Goal: Information Seeking & Learning: Learn about a topic

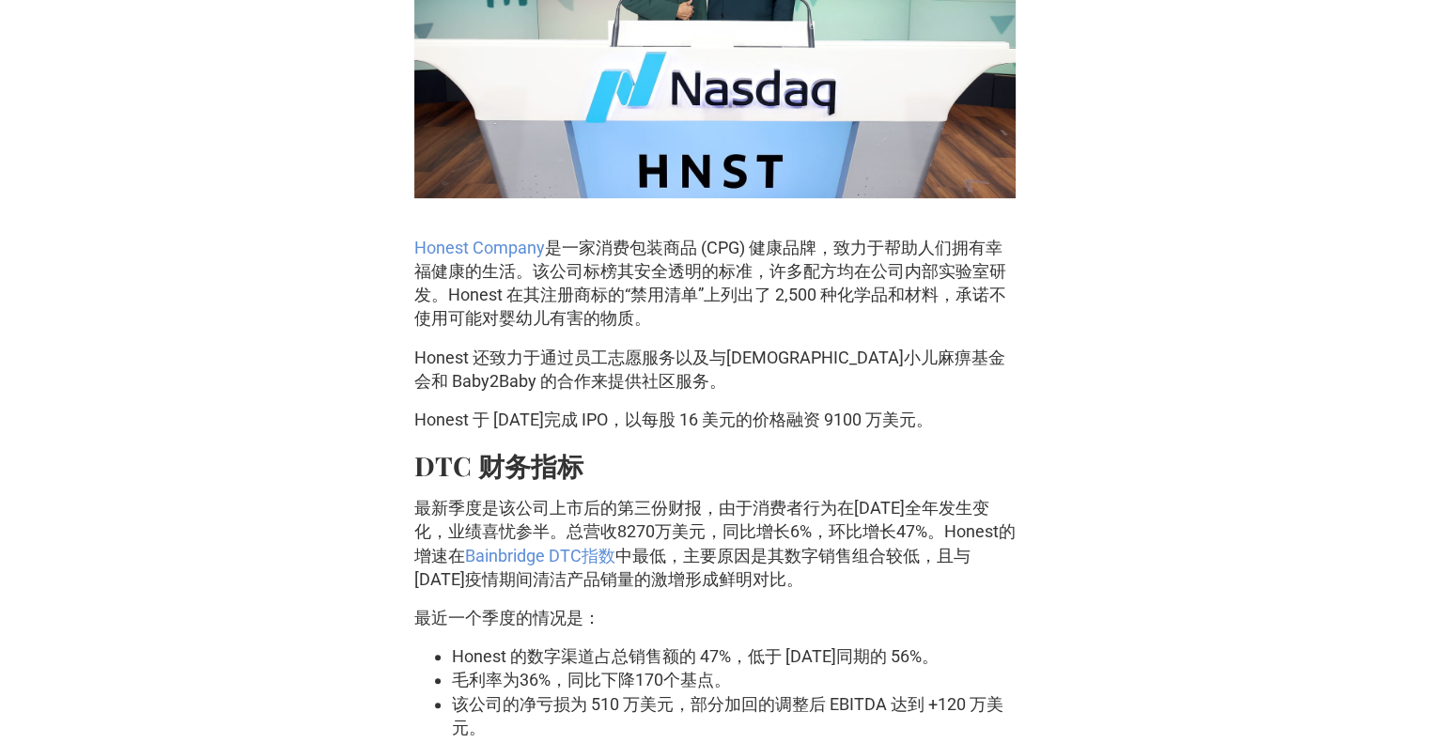
scroll to position [846, 0]
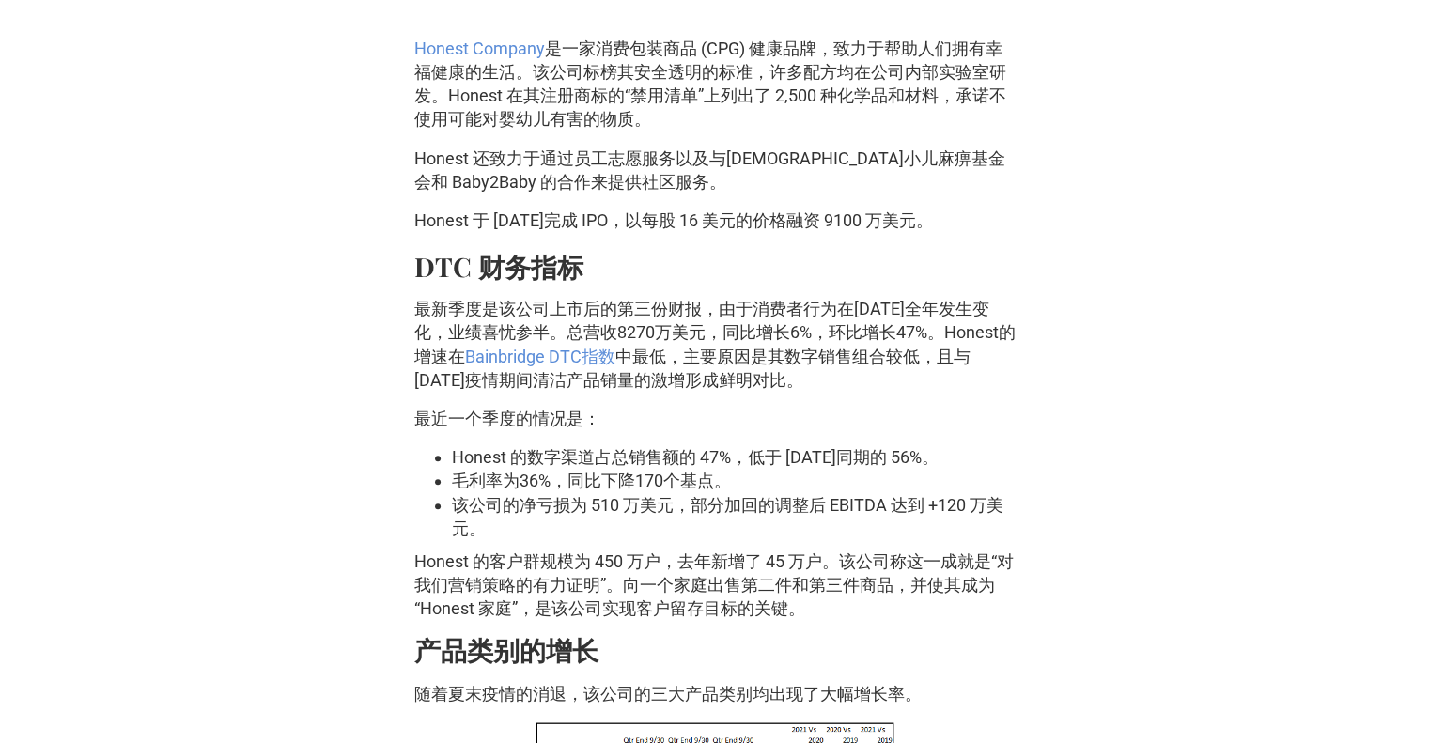
drag, startPoint x: 853, startPoint y: 609, endPoint x: 400, endPoint y: 566, distance: 454.8
copy font "Honest 的客户群规模为 450 万户，去年新增了 45 万户。该公司称这一成就是“对我们营销策略的有力证明”。向一个家庭出售第二件和第三件商品，并使其成…"
click at [851, 619] on p "Honest 的客户群规模为 450 万户，去年新增了 45 万户。该公司称这一成就是“对我们营销策略的有力证明”。向一个家庭出售第二件和第三件商品，并使其成…" at bounding box center [714, 585] width 601 height 71
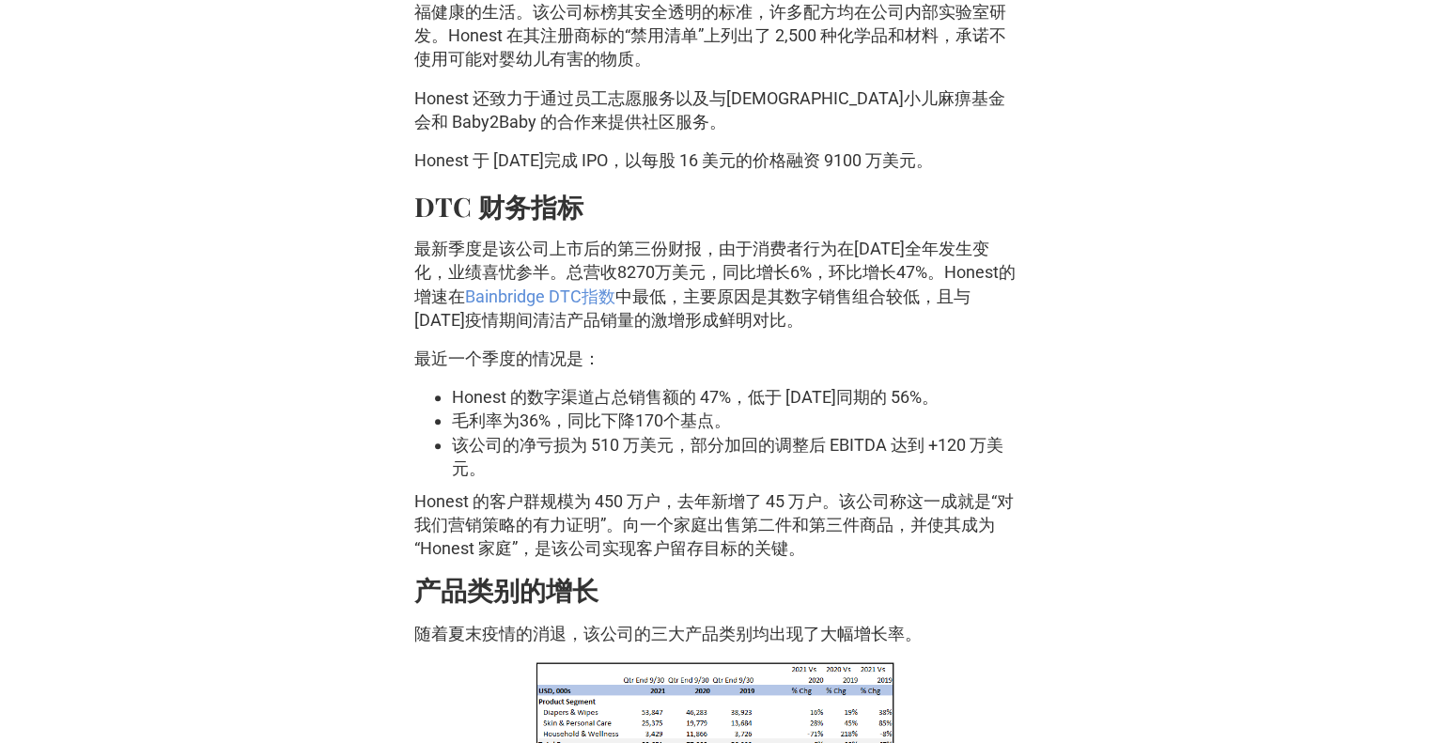
scroll to position [939, 0]
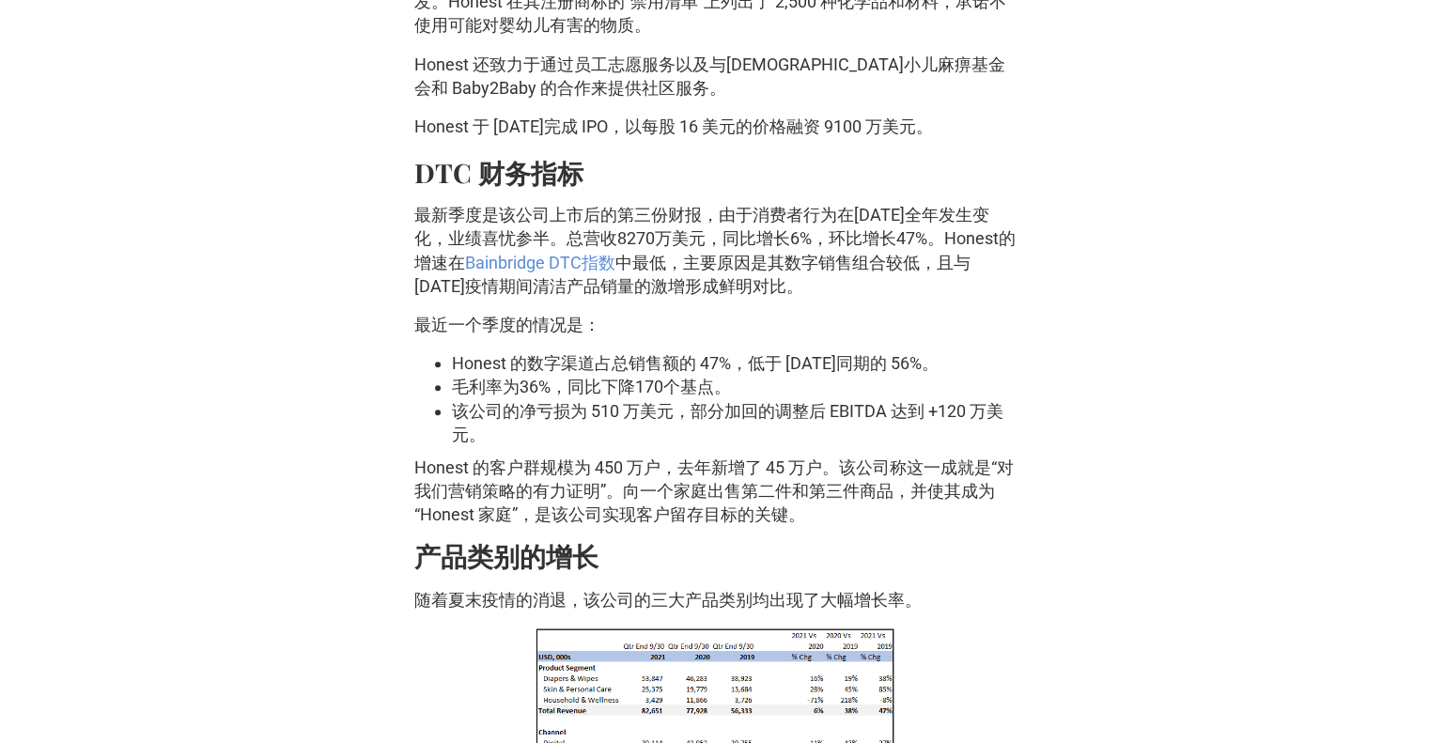
drag, startPoint x: 825, startPoint y: 510, endPoint x: 413, endPoint y: 475, distance: 412.9
click at [414, 475] on font "Honest 的客户群规模为 450 万户，去年新增了 45 万户。该公司称这一成就是“对我们营销策略的有力证明”。向一个家庭出售第二件和第三件商品，并使其成…" at bounding box center [713, 491] width 599 height 67
copy font "Honest 的客户群规模为 450 万户，去年新增了 45 万户。该公司称这一成就是“对我们营销策略的有力证明”。向一个家庭出售第二件和第三件商品，并使其成…"
click at [804, 491] on font "Honest 的客户群规模为 450 万户，去年新增了 45 万户。该公司称这一成就是“对我们营销策略的有力证明”。向一个家庭出售第二件和第三件商品，并使其成…" at bounding box center [713, 491] width 599 height 67
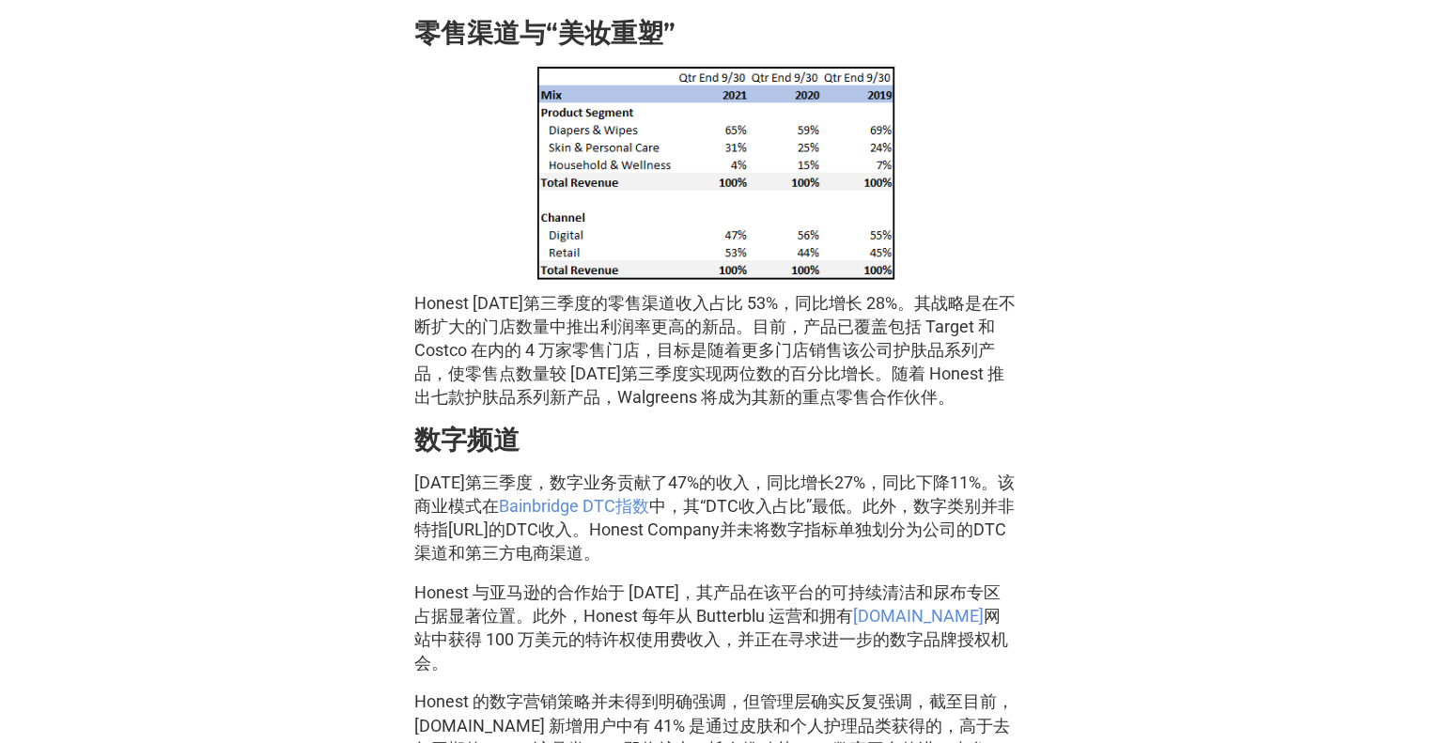
scroll to position [1879, 0]
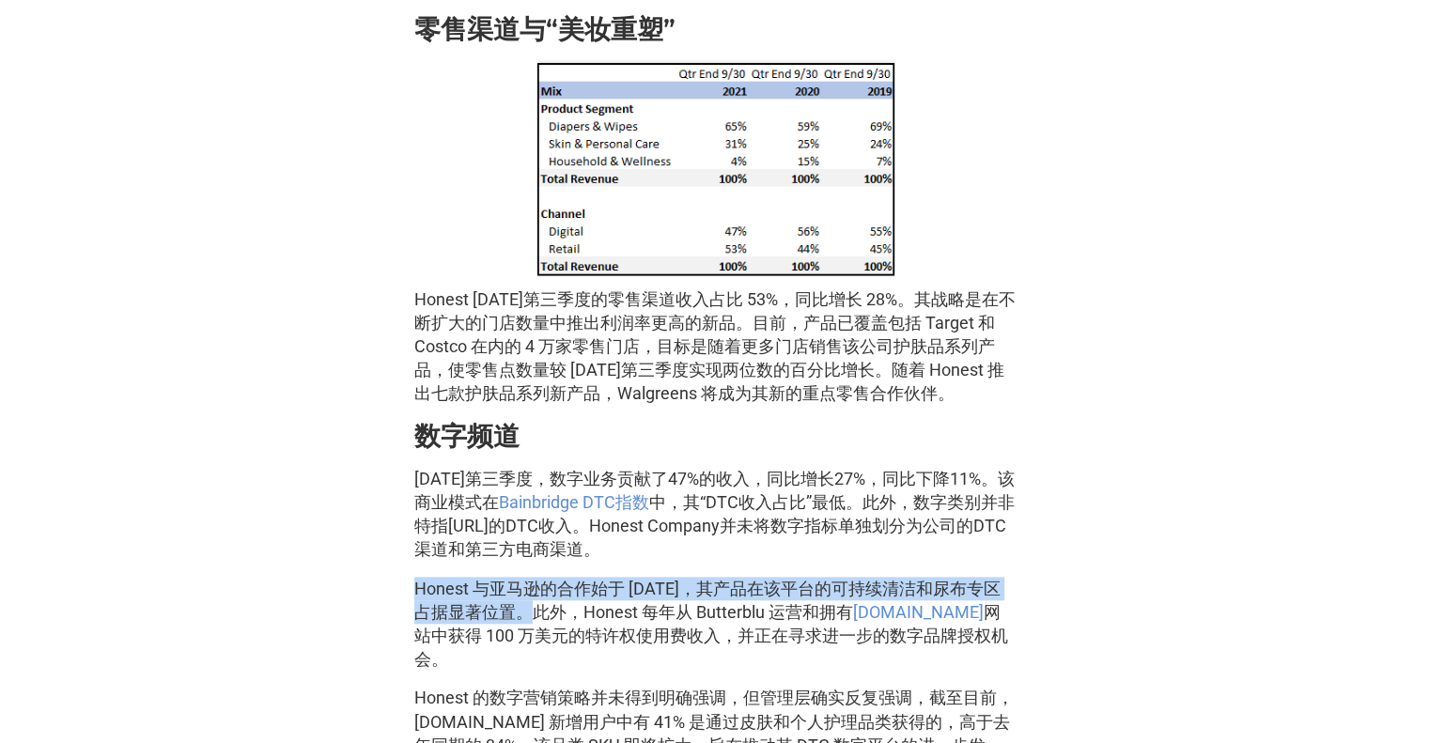
drag, startPoint x: 529, startPoint y: 612, endPoint x: 413, endPoint y: 583, distance: 118.9
click at [414, 583] on font "Honest 与亚马逊的合作始于 [DATE]，其产品在该平台的可持续清洁和尿布专区占据显著位置。此外，Honest 每年从 Butterblu 运营和拥有" at bounding box center [707, 600] width 586 height 43
copy font "Honest 与亚马逊的合作始于 [DATE]，其产品在该平台的可持续清洁和尿布专区占据显著位置。"
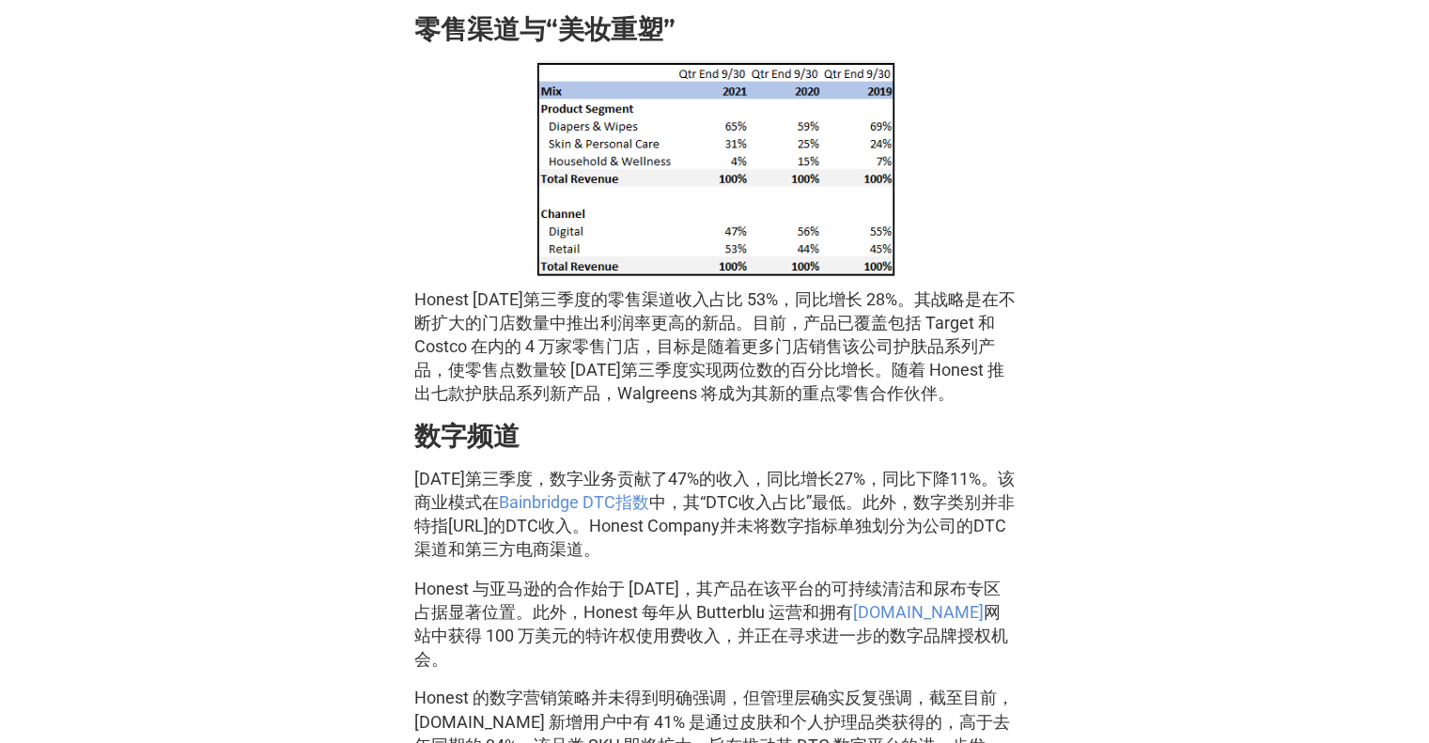
click at [888, 473] on font "[DATE]第三季度，数字业务贡献了47%的收入，同比增长27%，同比下降11%。该商业模式在" at bounding box center [714, 490] width 600 height 43
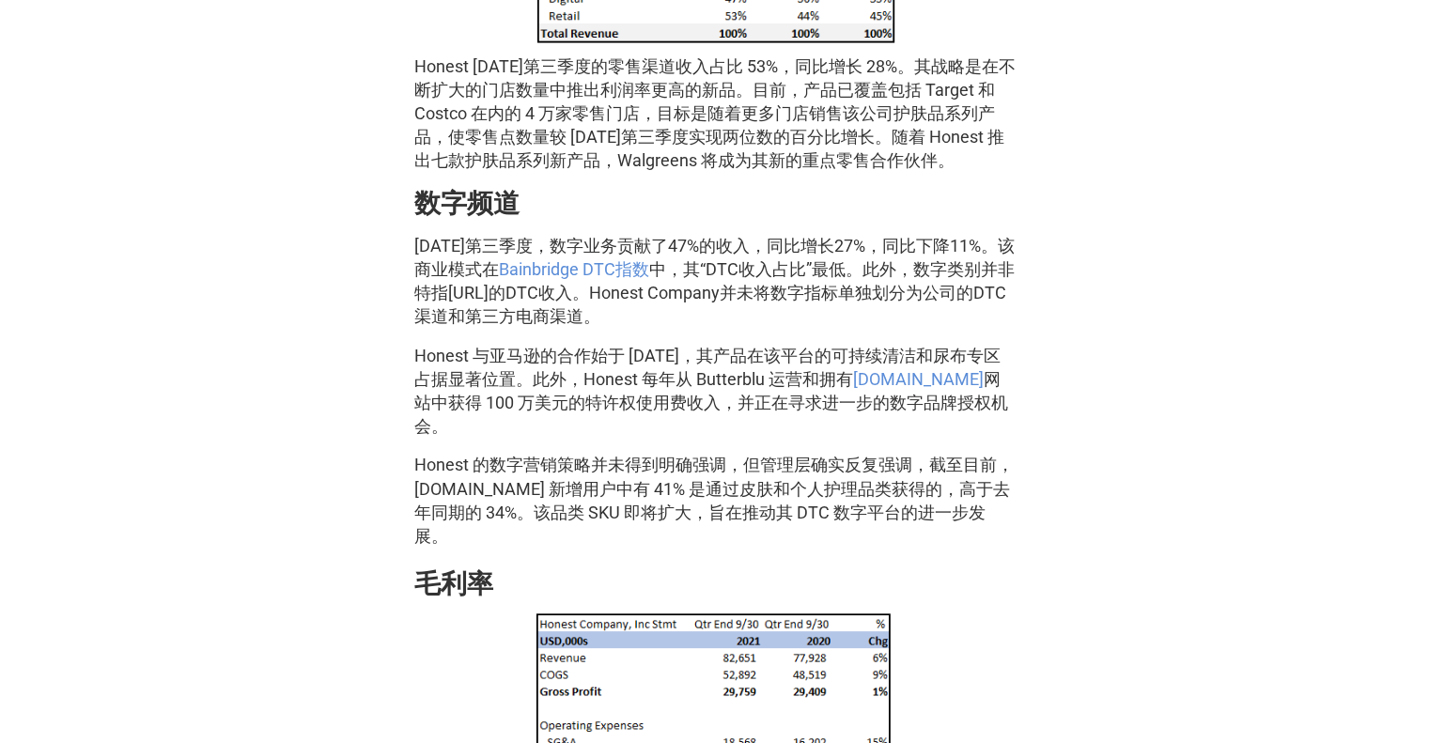
scroll to position [2161, 0]
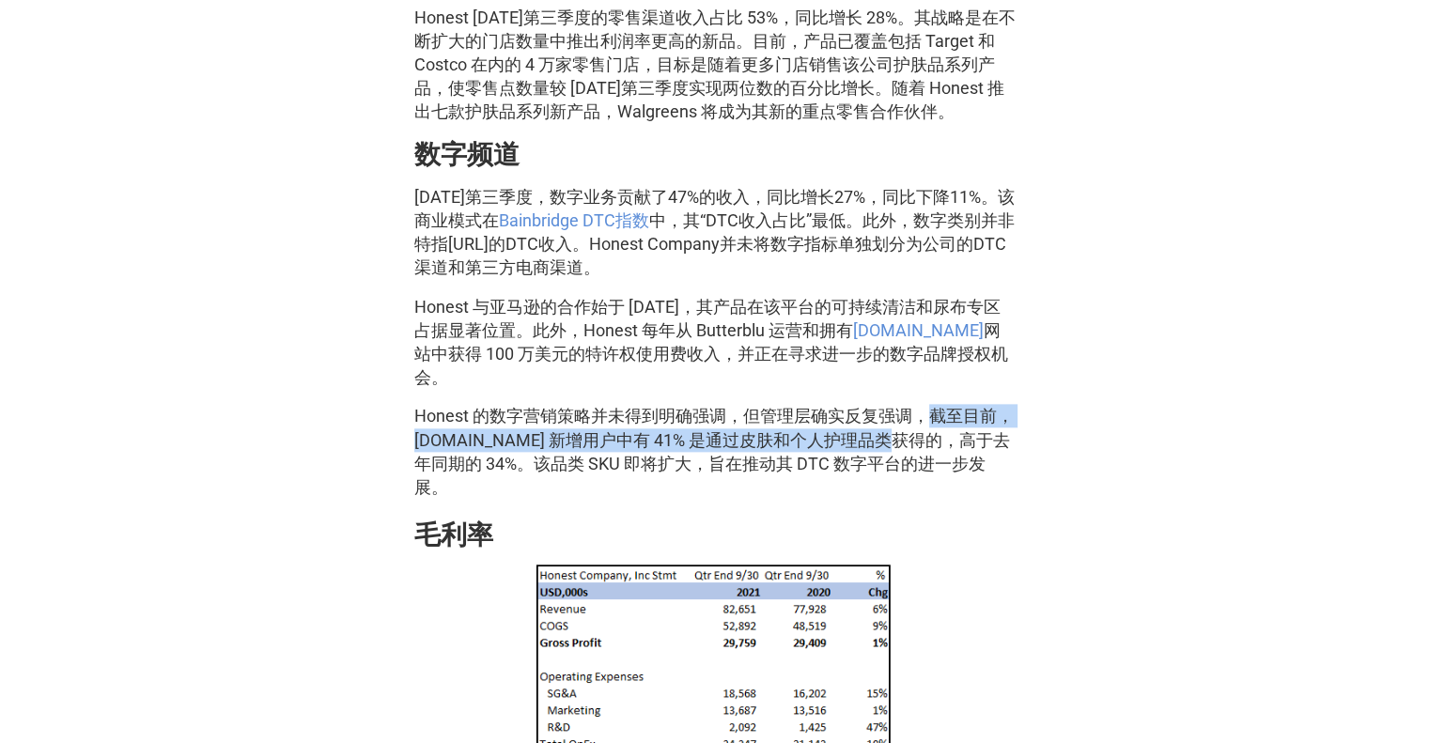
drag, startPoint x: 925, startPoint y: 413, endPoint x: 912, endPoint y: 440, distance: 29.4
click at [912, 440] on font "Honest 的数字营销策略并未得到明确强调，但管理层确实反复强调，截至目前，[DOMAIN_NAME] 新增用户中有 41% 是通过皮肤和个人护理品类获得的…" at bounding box center [713, 451] width 599 height 91
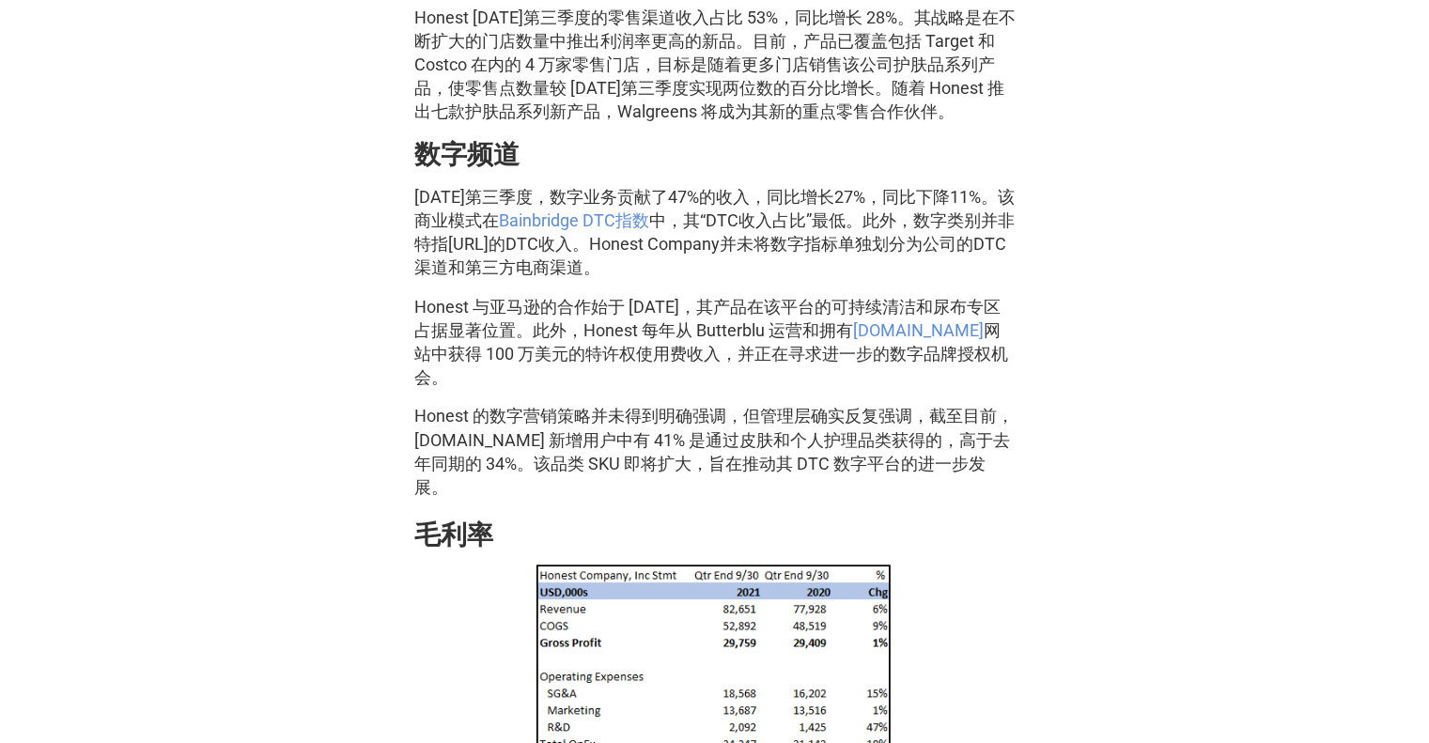
click at [773, 415] on font "Honest 的数字营销策略并未得到明确强调，但管理层确实反复强调，截至目前，[DOMAIN_NAME] 新增用户中有 41% 是通过皮肤和个人护理品类获得的…" at bounding box center [713, 451] width 599 height 91
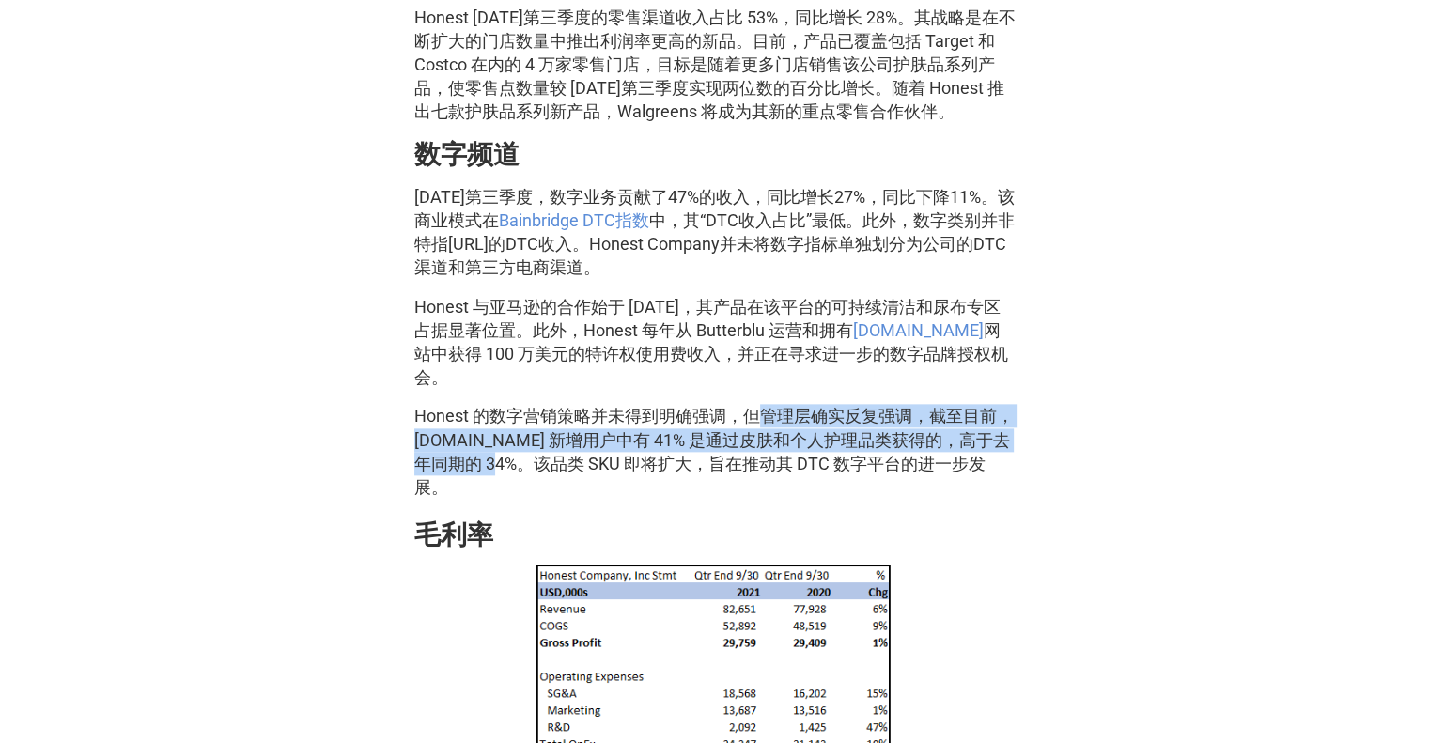
drag, startPoint x: 760, startPoint y: 414, endPoint x: 496, endPoint y: 472, distance: 270.1
click at [496, 472] on font "Honest 的数字营销策略并未得到明确强调，但管理层确实反复强调，截至目前，[DOMAIN_NAME] 新增用户中有 41% 是通过皮肤和个人护理品类获得的…" at bounding box center [713, 451] width 599 height 91
copy font "管理层确实反复强调，截至目前，[DOMAIN_NAME] 新增用户中有 41% 是通过皮肤和个人护理品类获得的，高于去年同期的 34%。"
click at [810, 446] on font "Honest 的数字营销策略并未得到明确强调，但管理层确实反复强调，截至目前，[DOMAIN_NAME] 新增用户中有 41% 是通过皮肤和个人护理品类获得的…" at bounding box center [713, 451] width 599 height 91
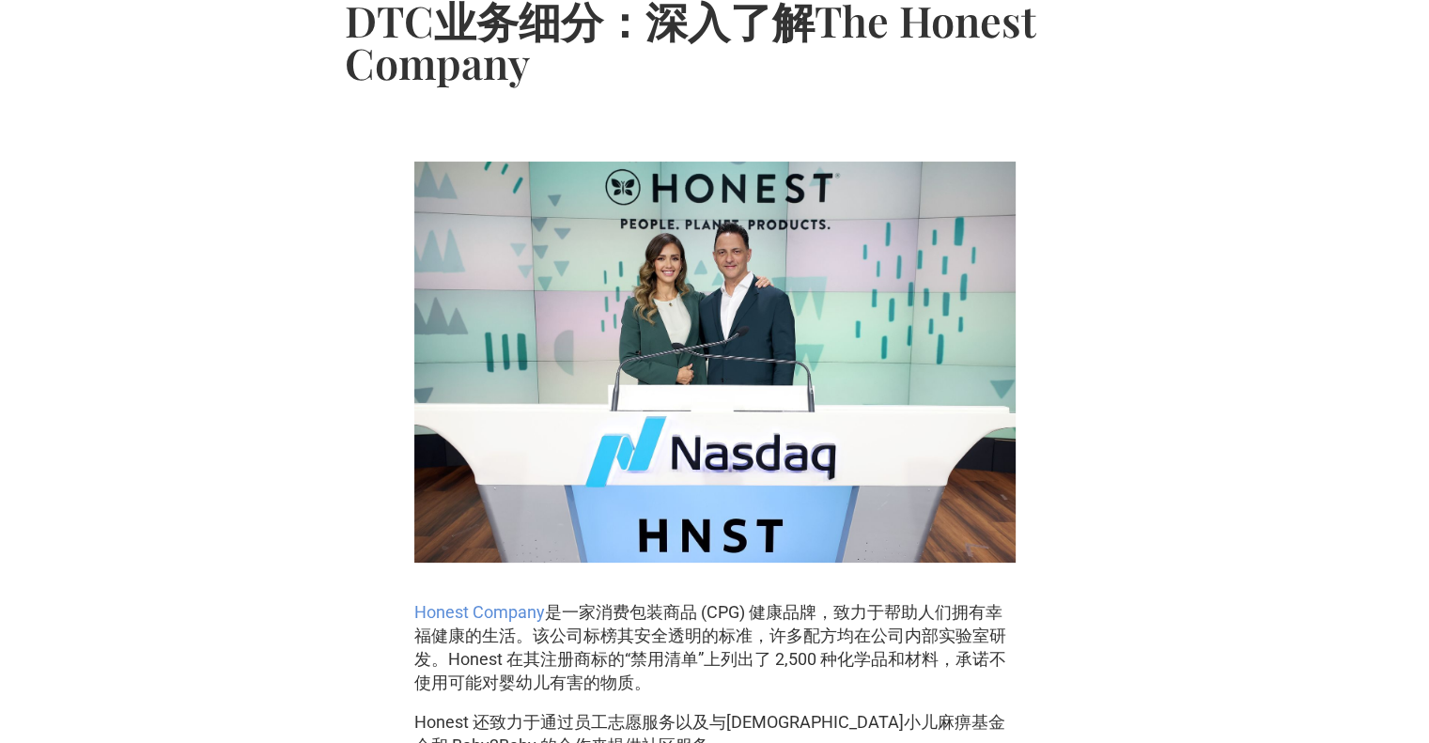
scroll to position [0, 0]
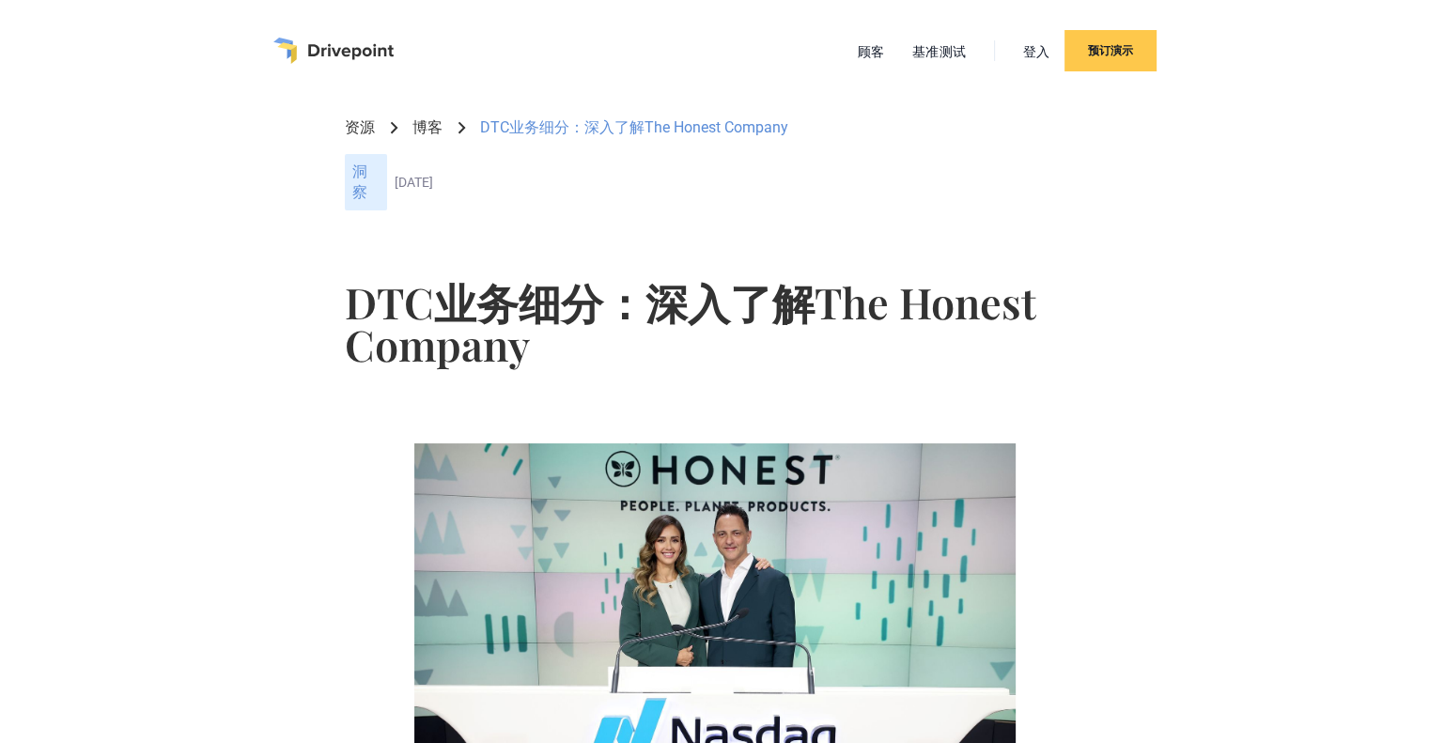
click at [327, 48] on img "家" at bounding box center [333, 51] width 120 height 26
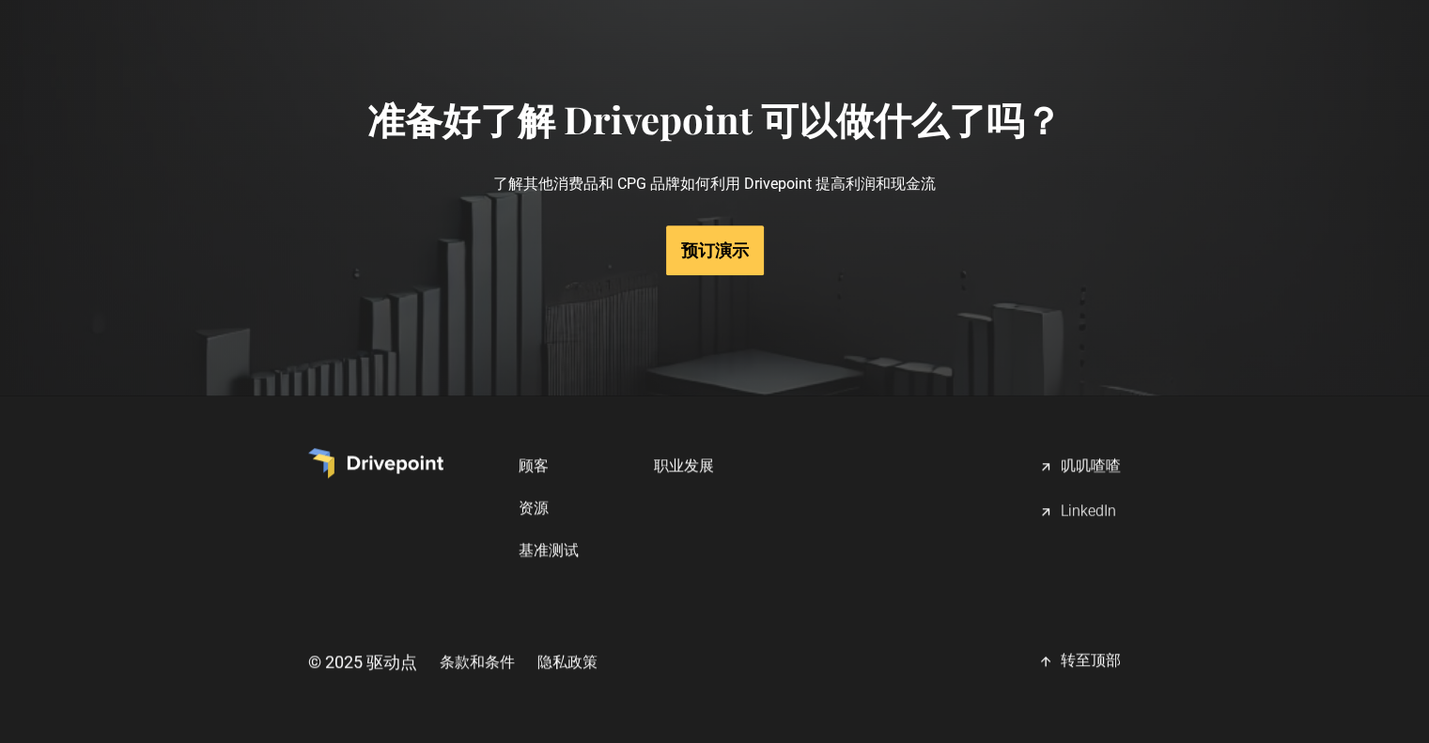
scroll to position [9489, 0]
